Goal: Transaction & Acquisition: Book appointment/travel/reservation

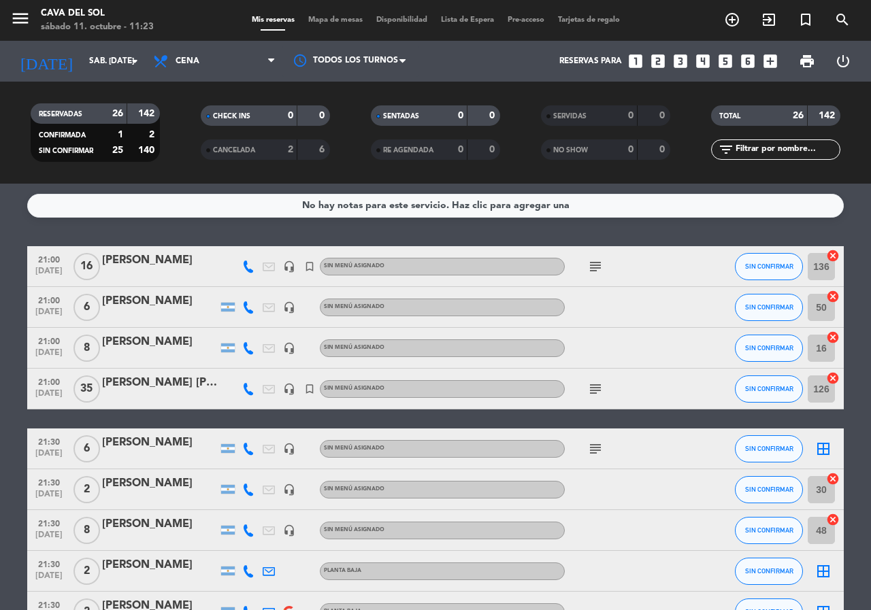
scroll to position [408, 0]
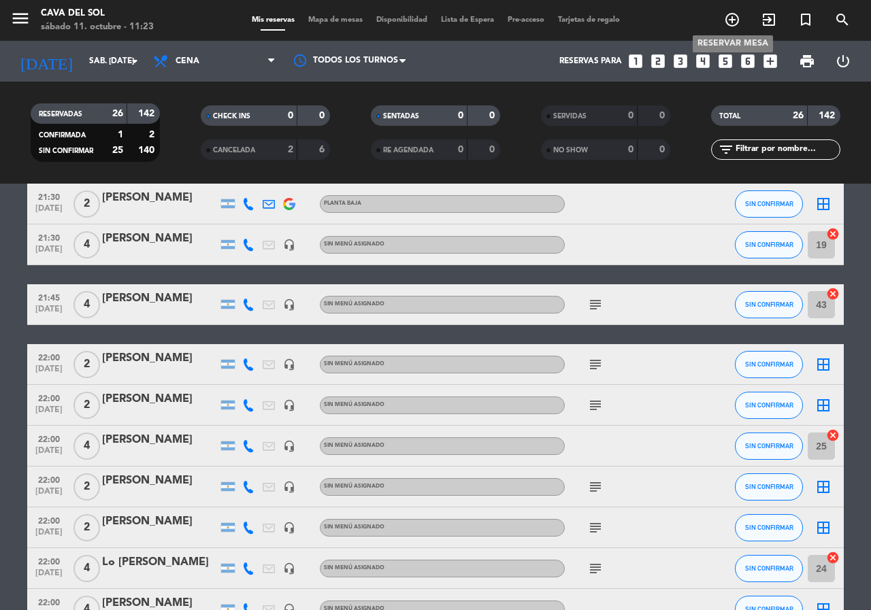
click at [728, 18] on icon "add_circle_outline" at bounding box center [732, 20] width 16 height 16
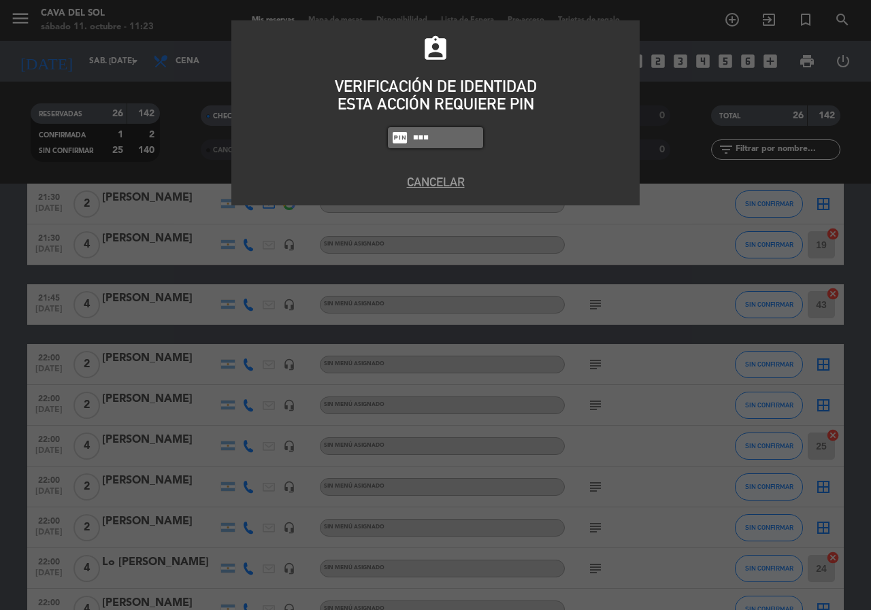
type input "7232"
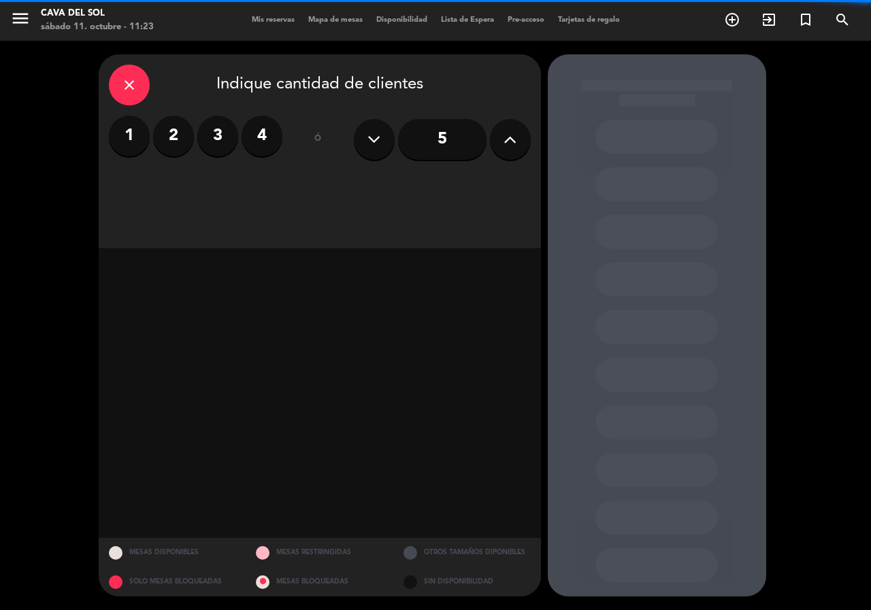
click at [174, 137] on label "2" at bounding box center [173, 136] width 41 height 41
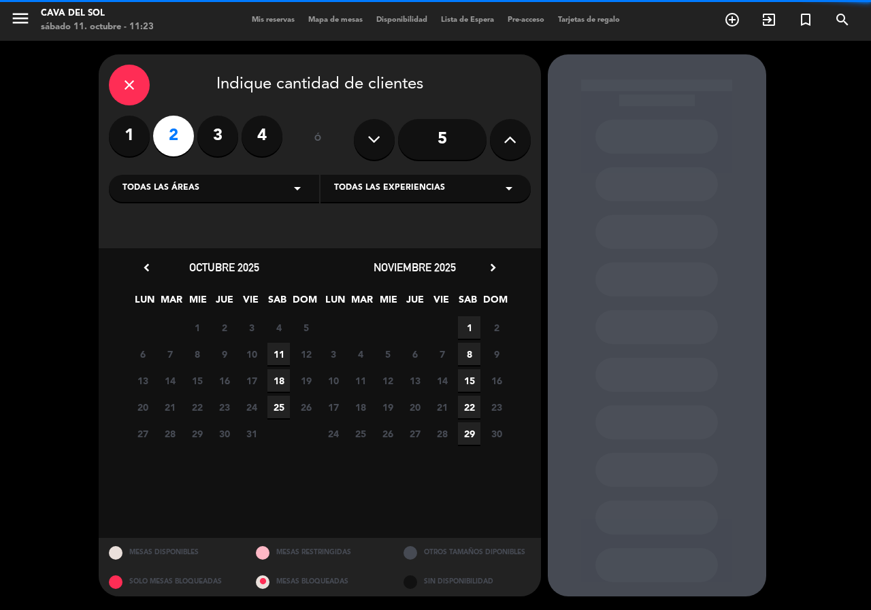
click at [284, 350] on span "11" at bounding box center [278, 354] width 22 height 22
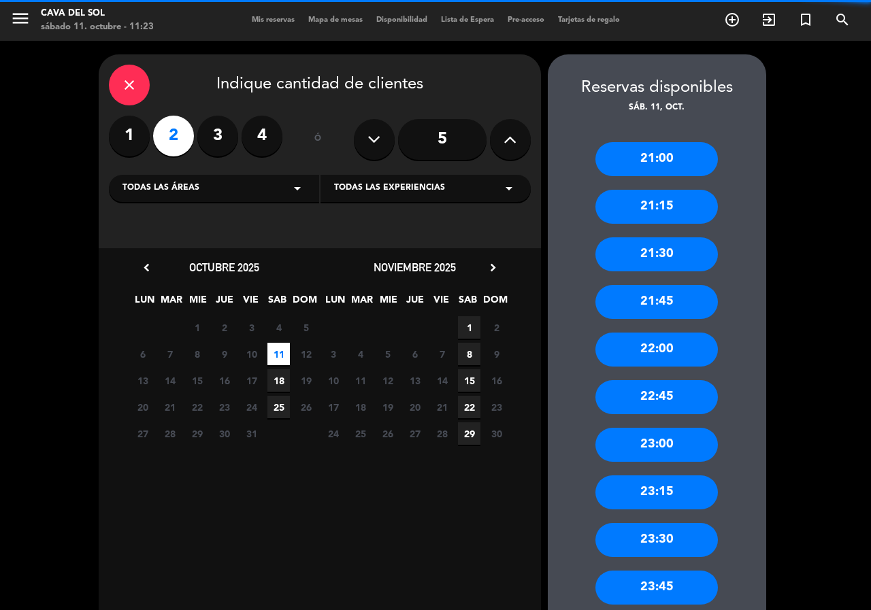
click at [617, 393] on div "22:45" at bounding box center [656, 397] width 122 height 34
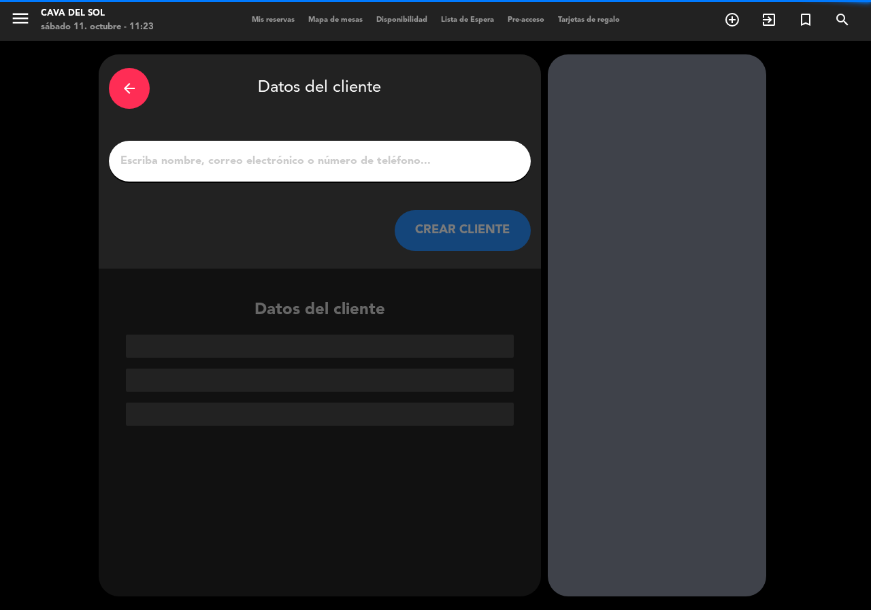
click at [124, 164] on input "1" at bounding box center [319, 161] width 401 height 19
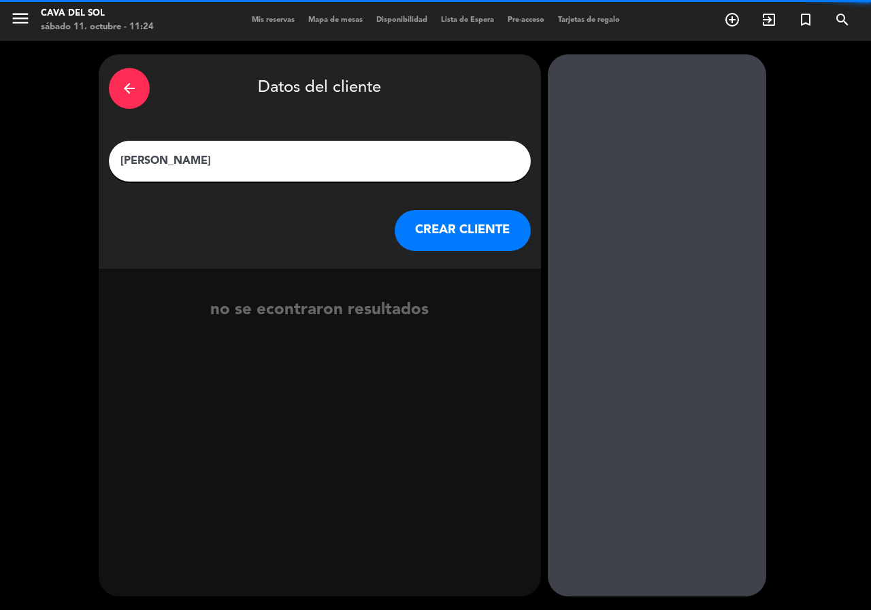
type input "[PERSON_NAME]"
click at [477, 229] on button "CREAR CLIENTE" at bounding box center [462, 230] width 136 height 41
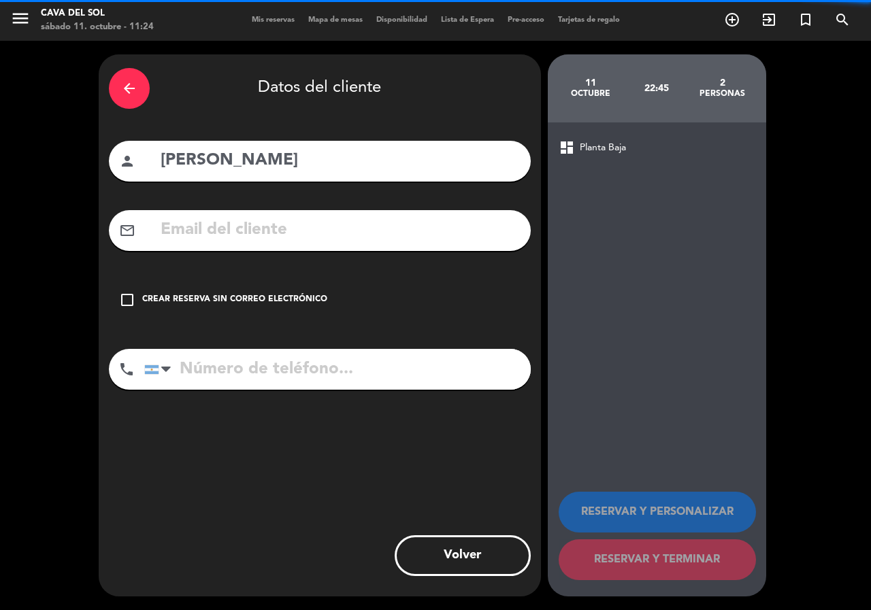
click at [129, 297] on icon "check_box_outline_blank" at bounding box center [127, 300] width 16 height 16
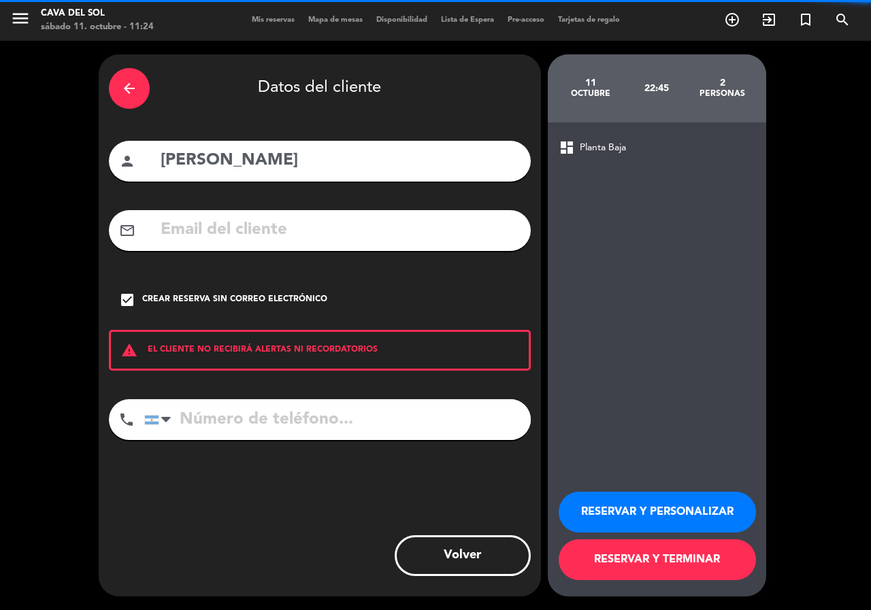
click at [183, 413] on input "tel" at bounding box center [337, 419] width 386 height 41
type input "3364327137"
click at [623, 509] on button "RESERVAR Y PERSONALIZAR" at bounding box center [656, 512] width 197 height 41
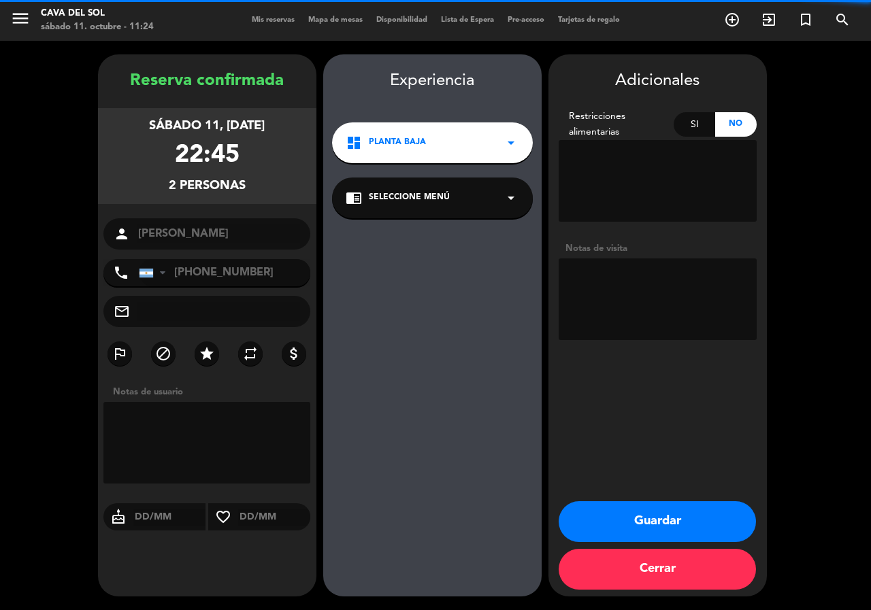
click at [639, 526] on button "Guardar" at bounding box center [656, 521] width 197 height 41
